Goal: Transaction & Acquisition: Purchase product/service

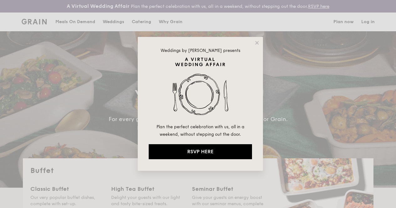
select select
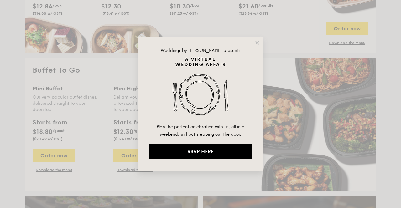
click at [294, 71] on div "Weddings by [PERSON_NAME] presents Plan the perfect celebration with us, all in…" at bounding box center [200, 104] width 401 height 208
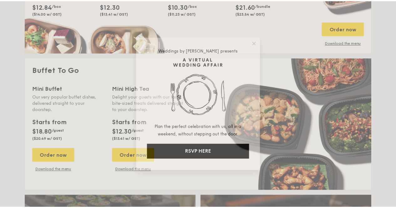
scroll to position [382, 0]
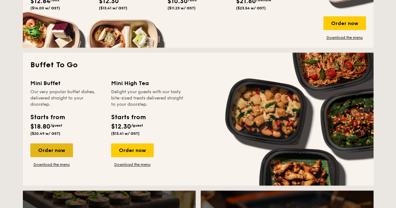
click at [69, 152] on div "Order now" at bounding box center [51, 150] width 43 height 14
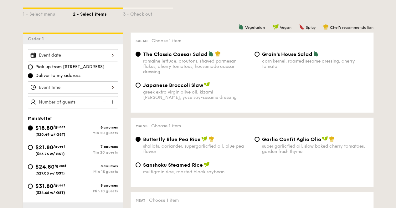
scroll to position [219, 0]
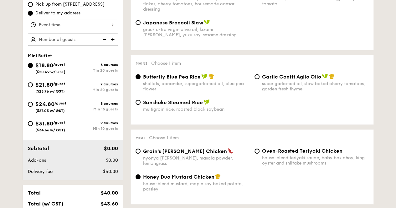
click at [37, 127] on span "$31.80" at bounding box center [44, 123] width 18 height 7
click at [33, 126] on input "$31.80 /guest ($34.66 w/ GST) 9 courses Min 10 guests" at bounding box center [30, 123] width 5 height 5
radio input "true"
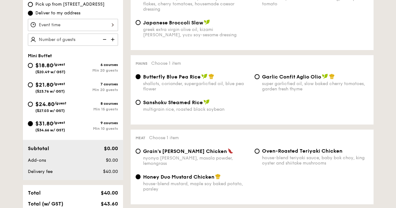
radio input "false"
radio input "true"
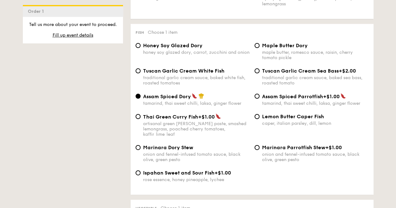
scroll to position [783, 0]
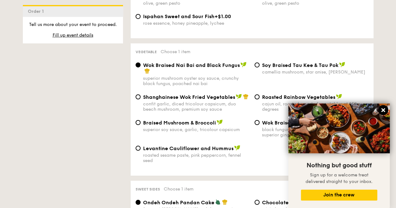
click at [381, 110] on icon at bounding box center [383, 110] width 6 height 6
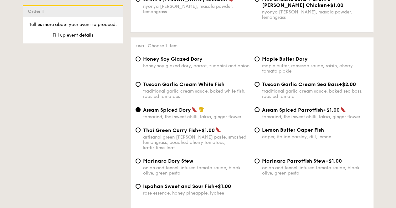
scroll to position [626, 0]
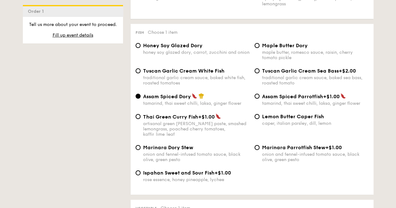
click at [175, 55] on div "honey soy glazed dory, carrot, zucchini and onion" at bounding box center [196, 52] width 106 height 5
click at [141, 48] on input "Honey Soy Glazed Dory honey soy glazed dory, carrot, zucchini and onion" at bounding box center [138, 45] width 5 height 5
radio input "true"
